Goal: Ask a question

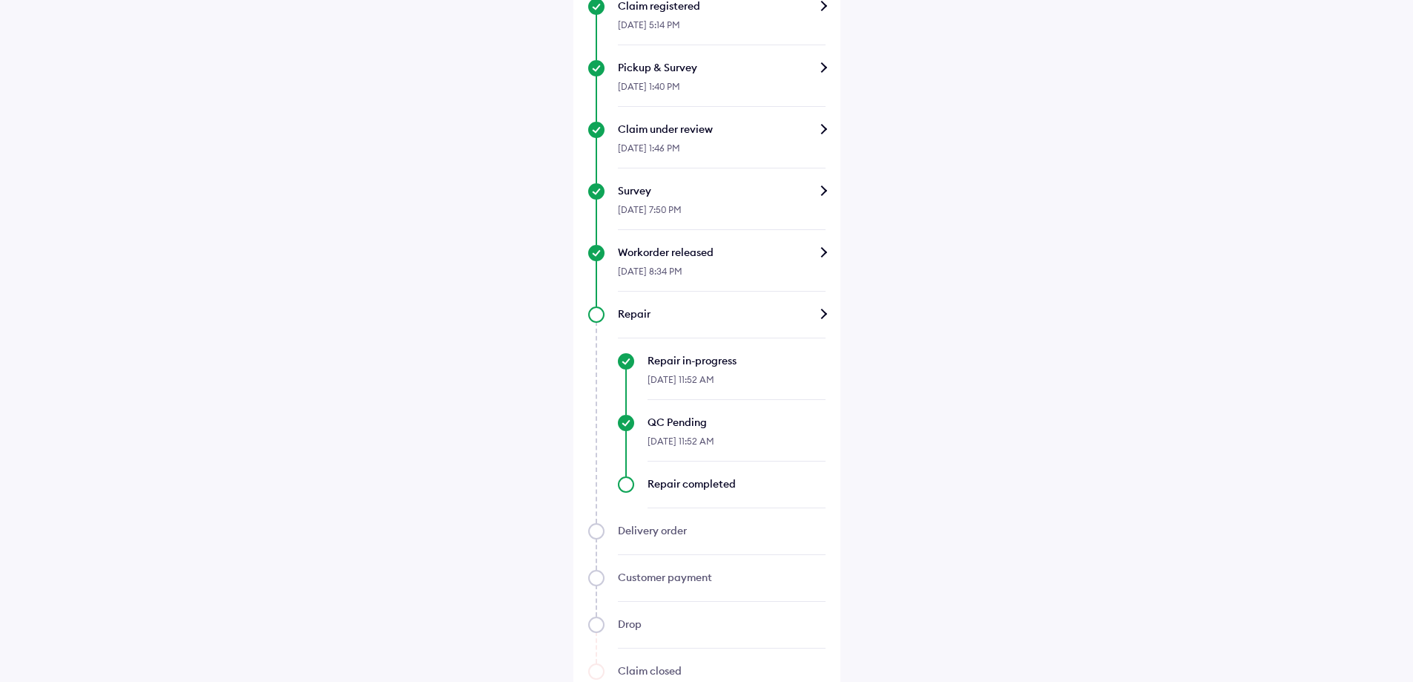
scroll to position [460, 0]
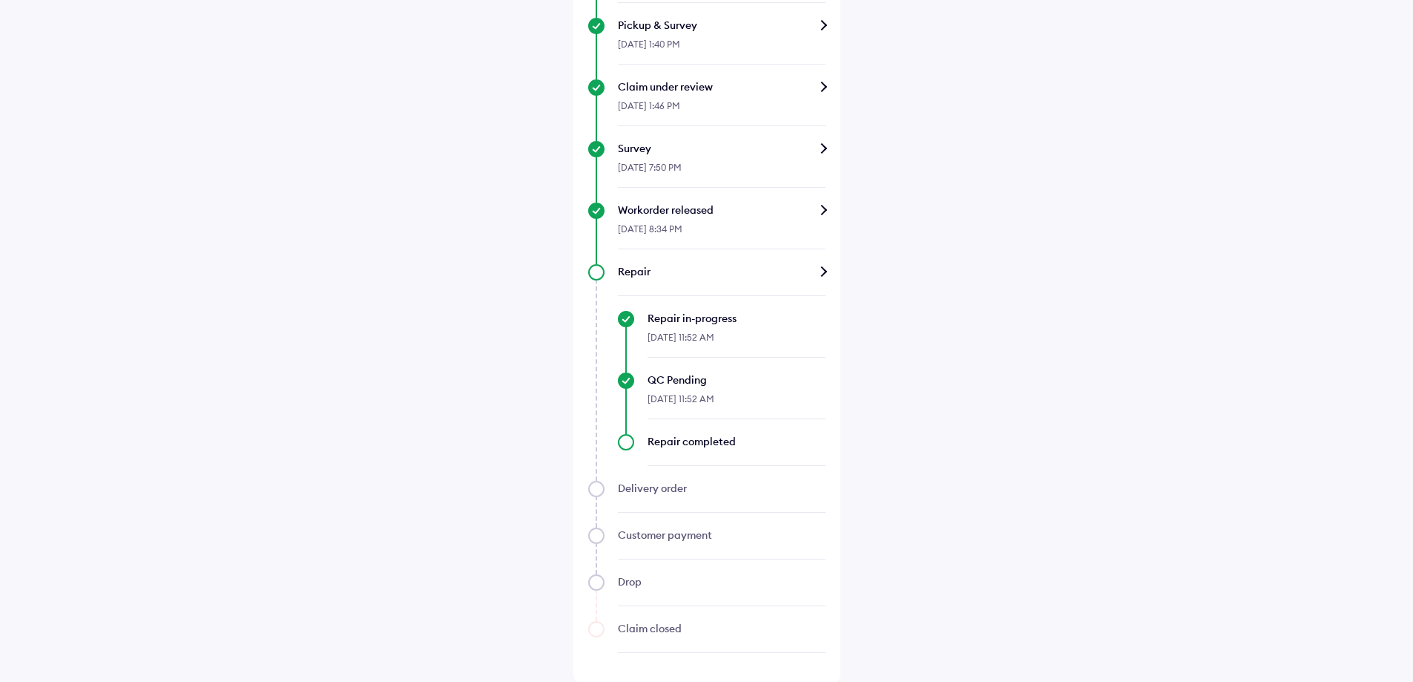
scroll to position [460, 0]
click at [593, 488] on div "Delivery order" at bounding box center [706, 496] width 237 height 32
click at [628, 442] on div "Repair completed" at bounding box center [722, 449] width 208 height 32
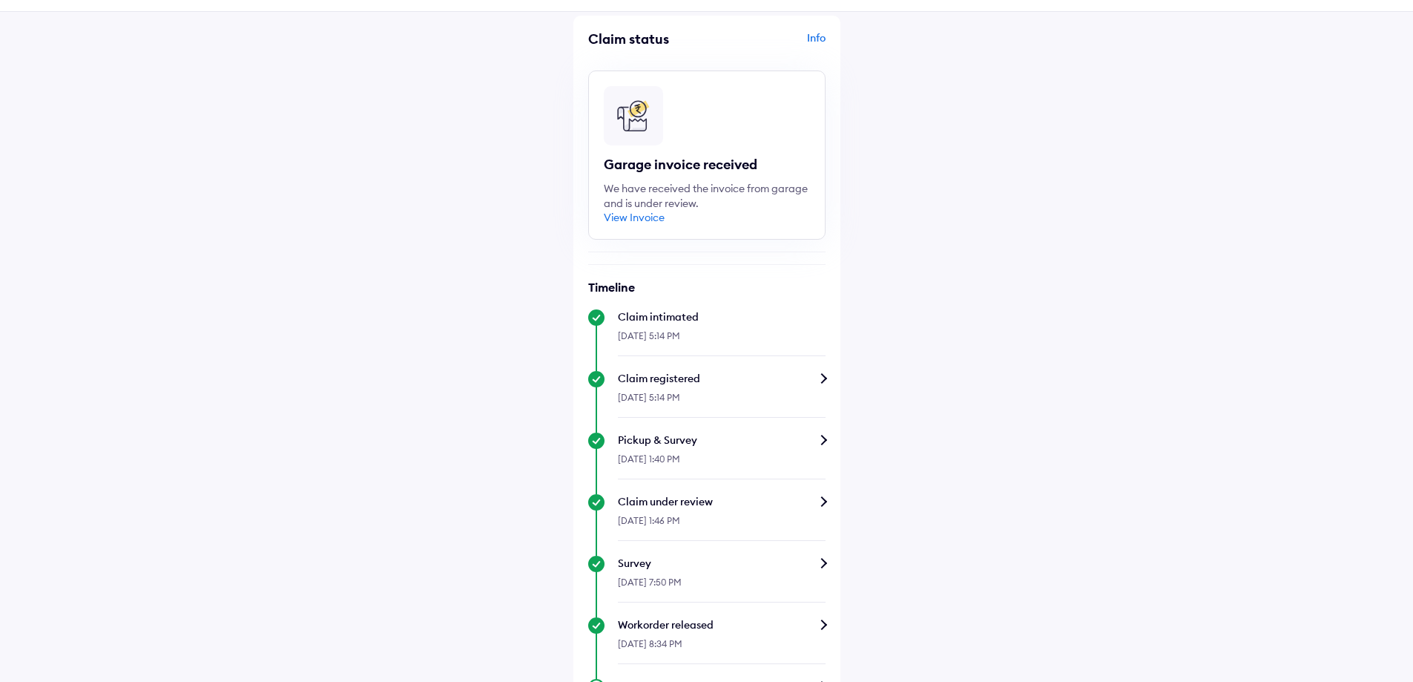
scroll to position [0, 0]
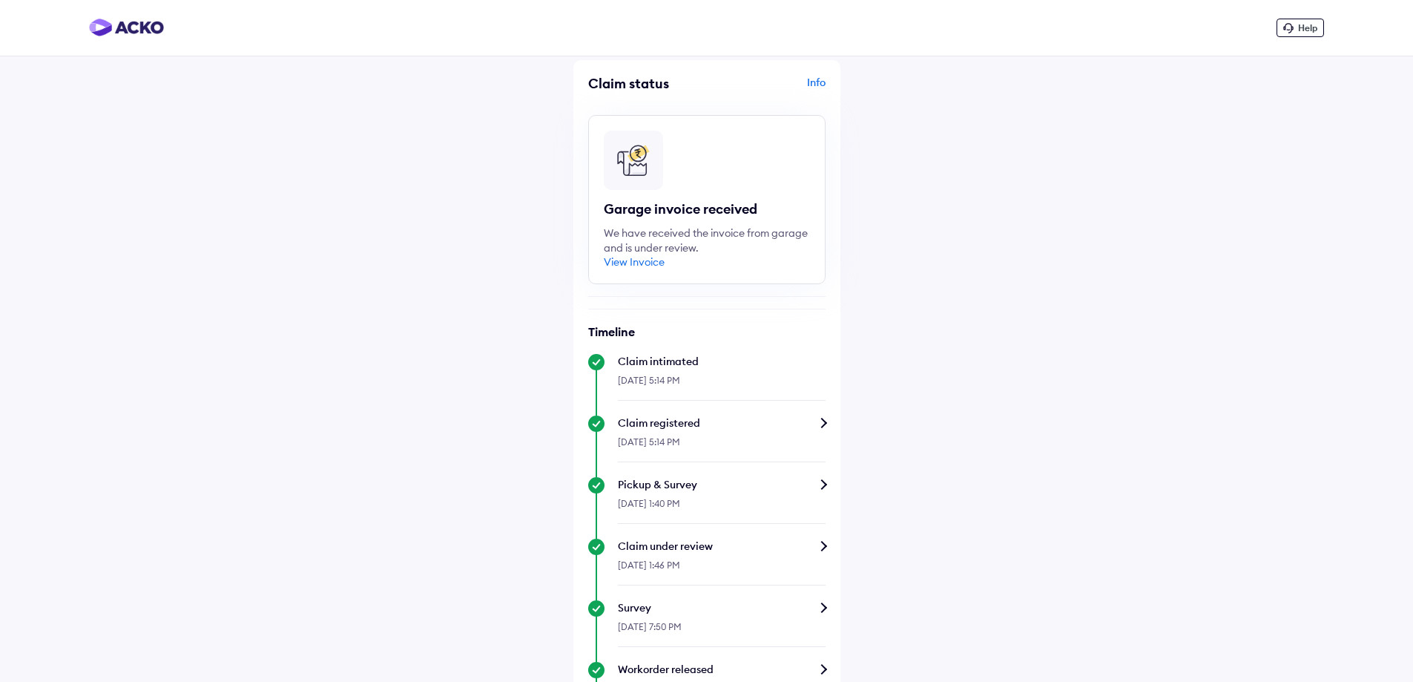
click at [1298, 42] on div "Help" at bounding box center [706, 28] width 1413 height 56
click at [1301, 30] on span "Help" at bounding box center [1307, 27] width 19 height 11
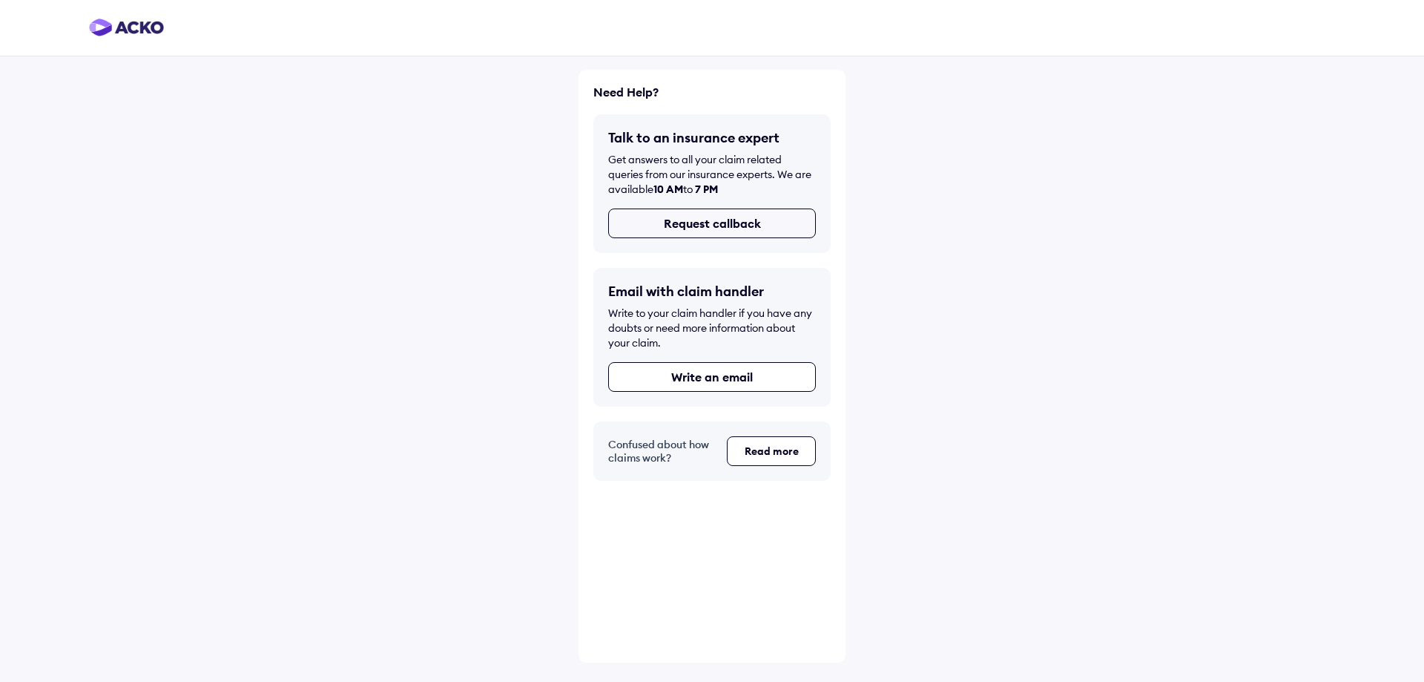
click at [709, 227] on button "Request callback" at bounding box center [712, 223] width 208 height 30
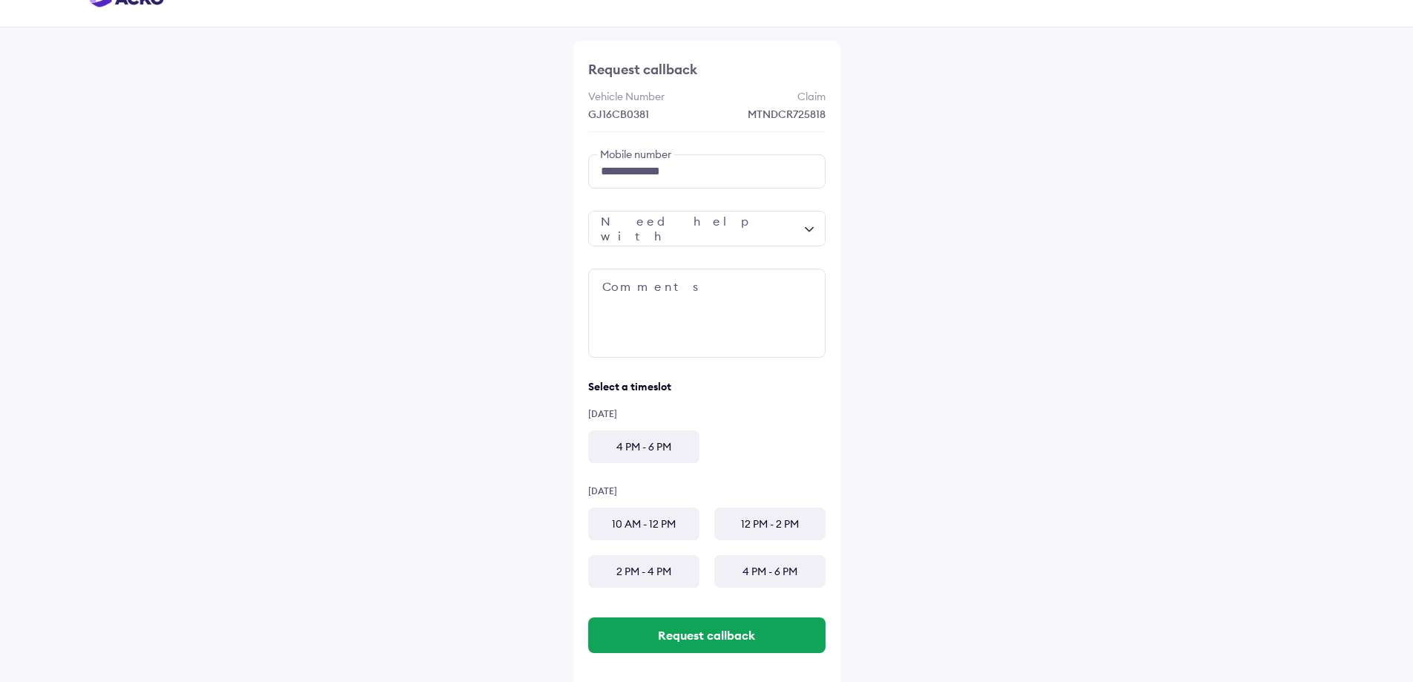
scroll to position [45, 0]
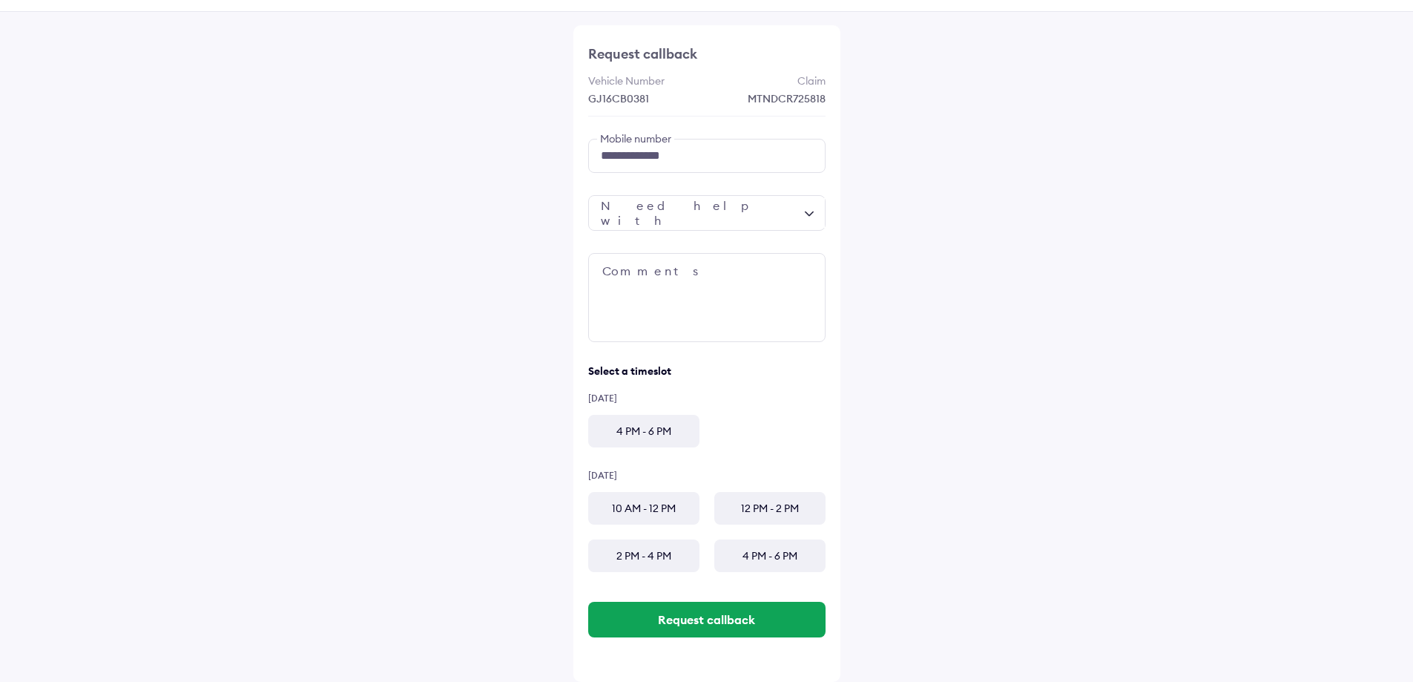
click at [760, 206] on div at bounding box center [706, 213] width 237 height 36
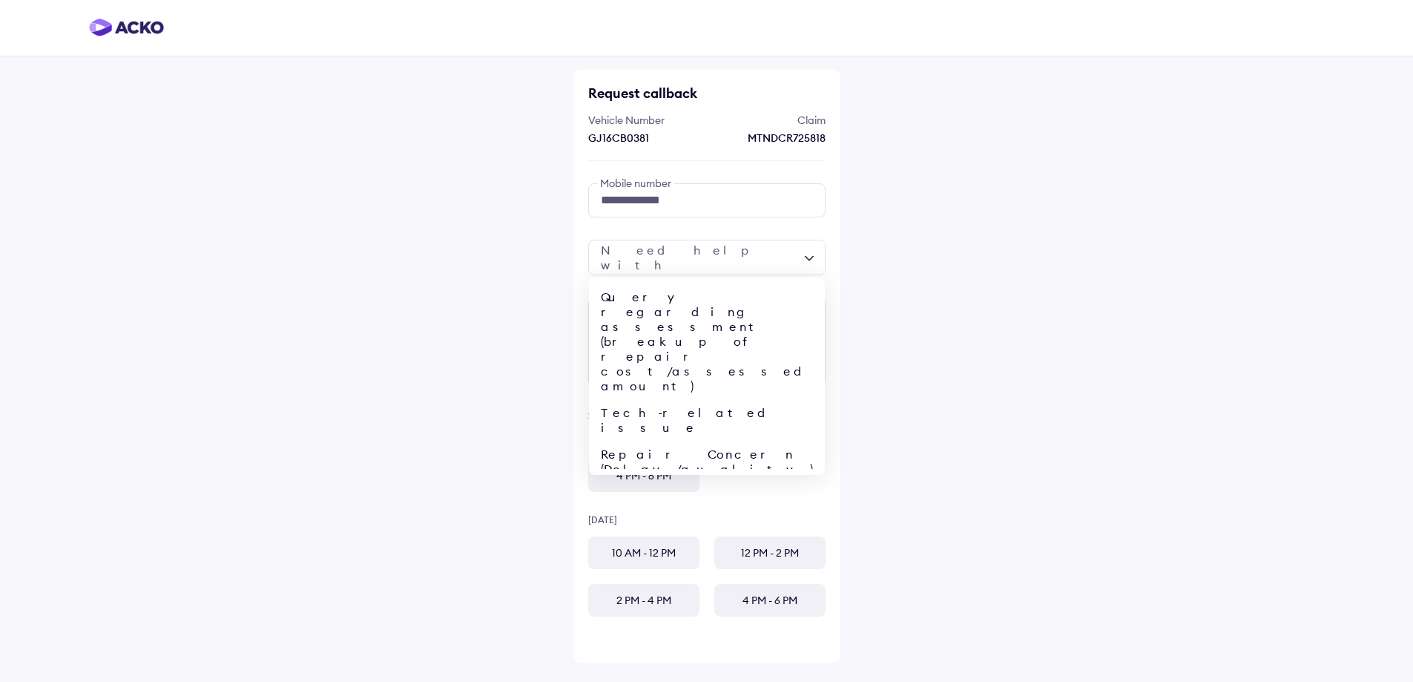
scroll to position [0, 0]
click at [660, 441] on div "Repair Concern (Delay/quality)" at bounding box center [712, 462] width 236 height 42
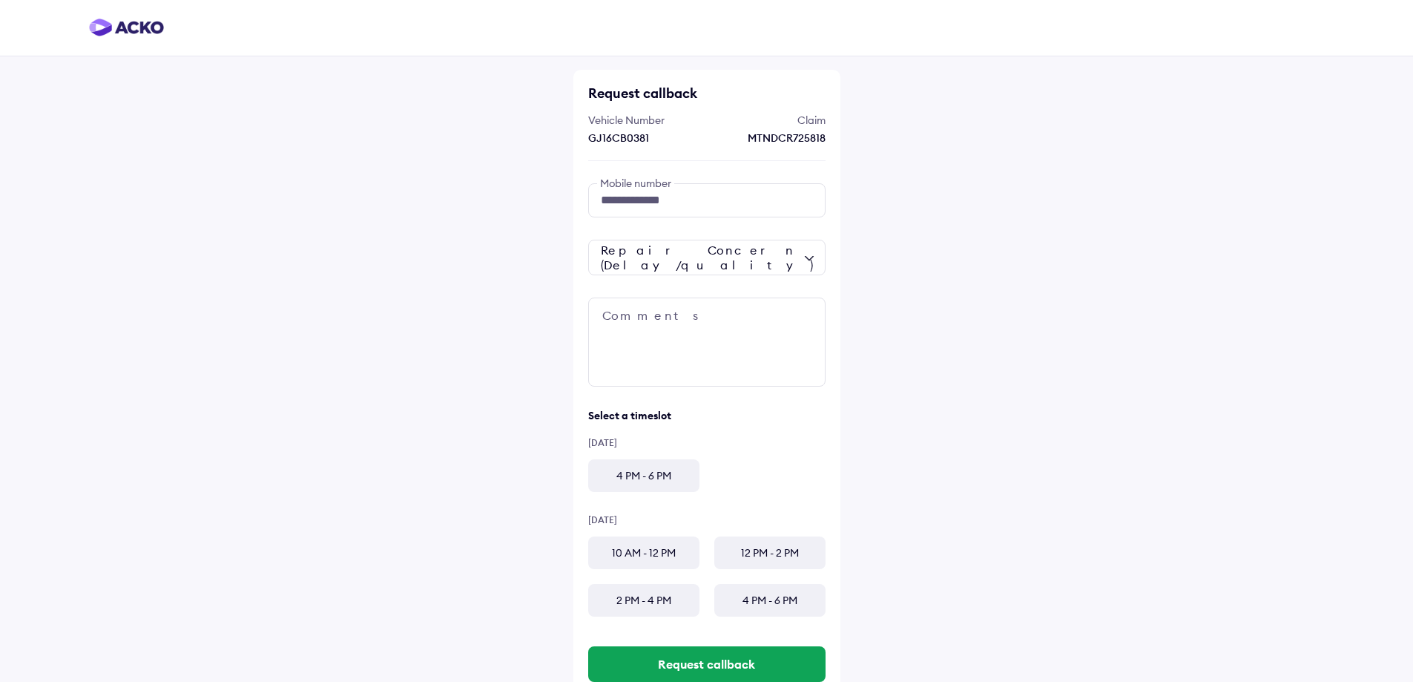
scroll to position [45, 0]
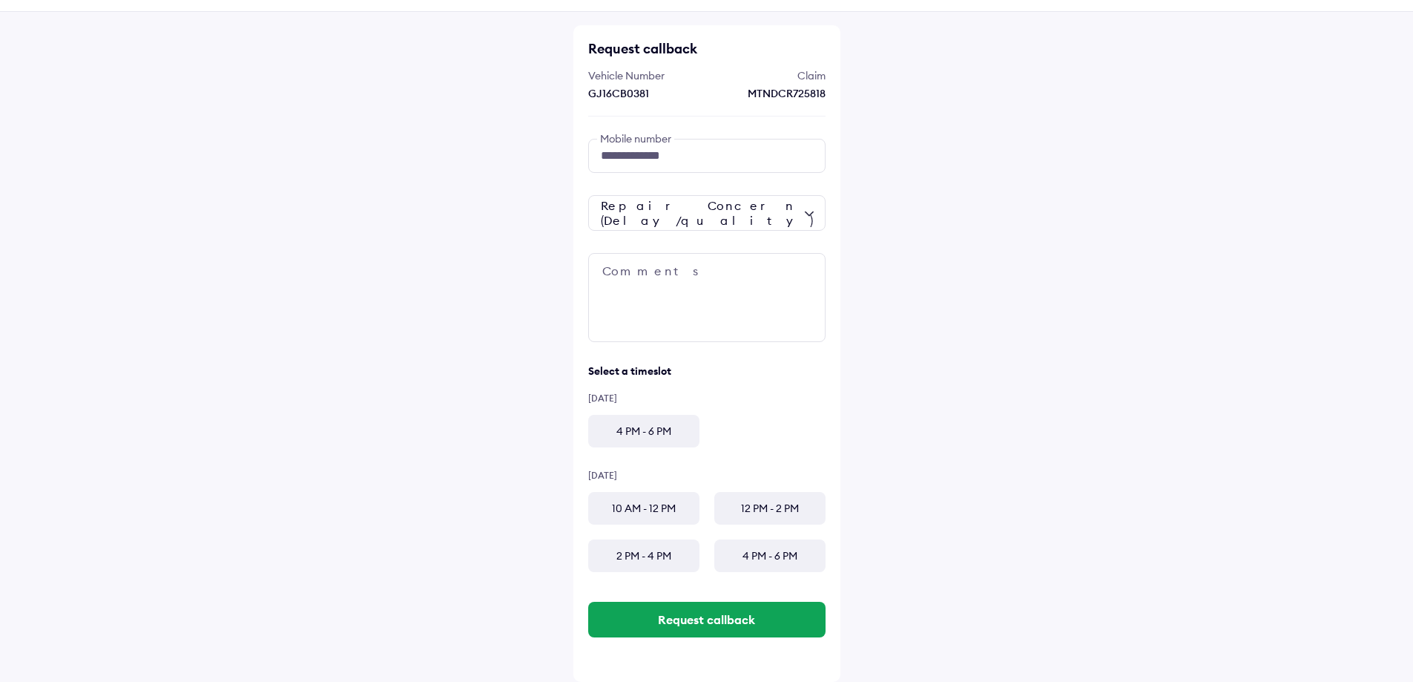
click at [643, 432] on div "4 PM - 6 PM" at bounding box center [643, 431] width 111 height 33
click at [688, 617] on button "Request callback" at bounding box center [706, 620] width 237 height 36
